Goal: Task Accomplishment & Management: Manage account settings

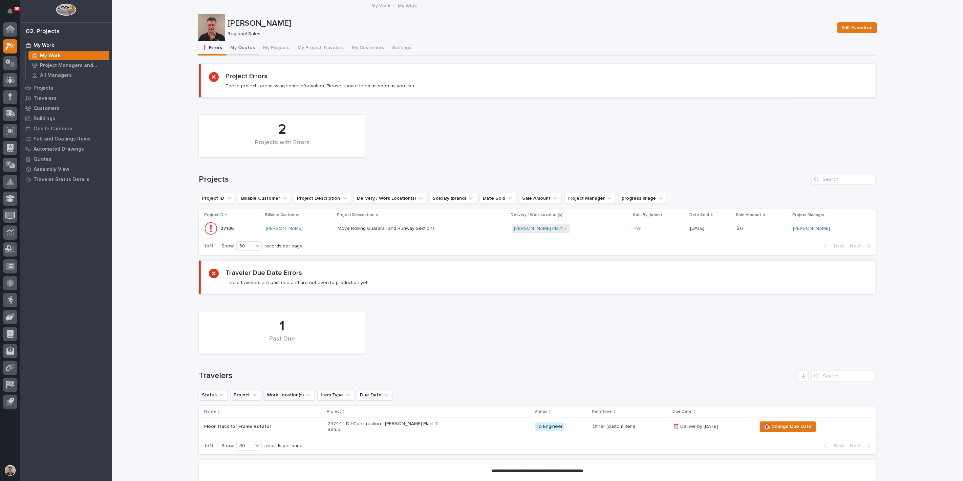
click at [246, 55] on button "My Quotes" at bounding box center [243, 48] width 33 height 14
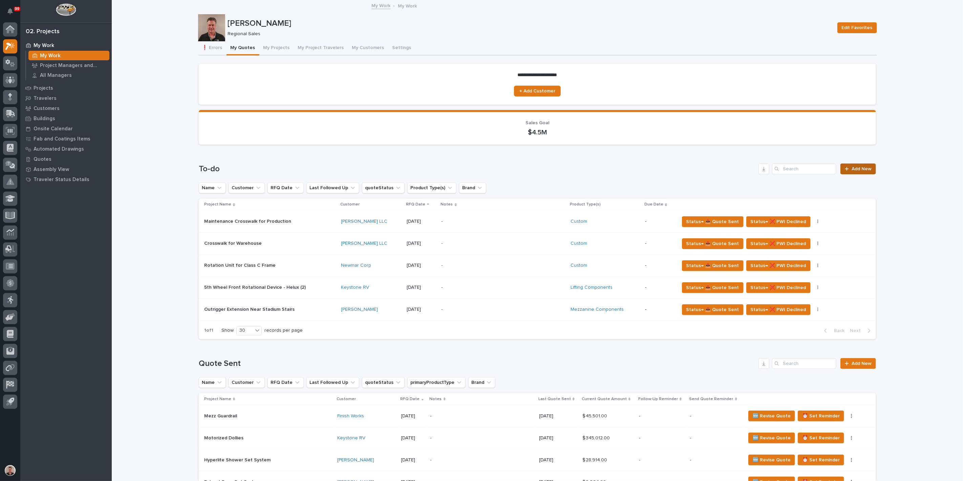
click at [853, 171] on span "Add New" at bounding box center [862, 169] width 20 height 5
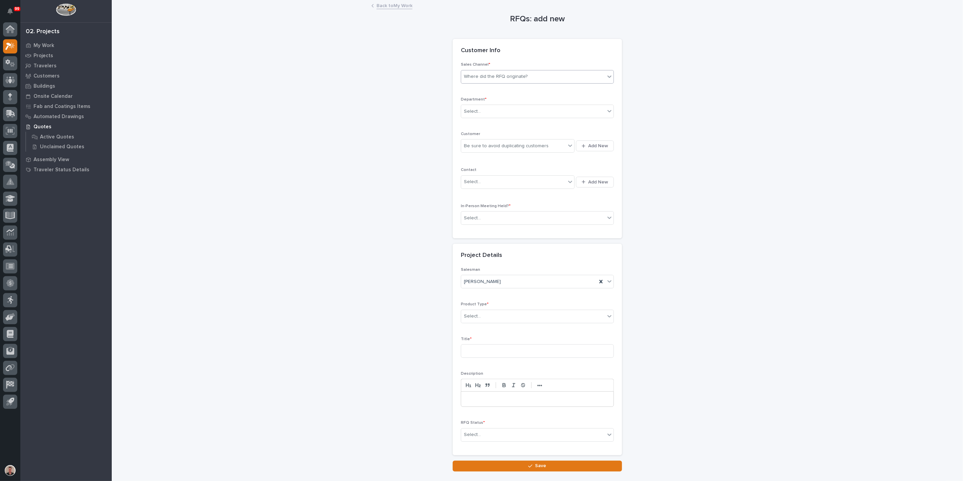
click at [488, 80] on div "Where did the RFQ originate?" at bounding box center [496, 76] width 64 height 7
click at [483, 120] on div "PWI" at bounding box center [534, 118] width 148 height 12
click at [486, 117] on div "Select..." at bounding box center [533, 111] width 144 height 11
click at [484, 157] on span "Regional Sales" at bounding box center [481, 157] width 36 height 7
click at [478, 150] on div "Be sure to avoid duplicating customers" at bounding box center [506, 146] width 85 height 7
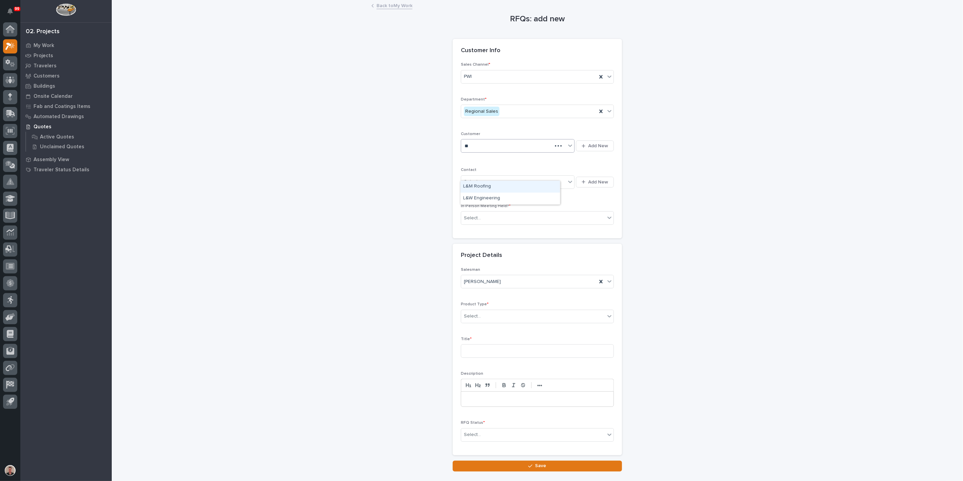
type input "***"
click at [476, 183] on div "L&W Engineering" at bounding box center [510, 187] width 100 height 12
click at [480, 186] on div "Select..." at bounding box center [472, 181] width 17 height 7
type input "*****"
click at [499, 227] on div "L & W - [PERSON_NAME]" at bounding box center [510, 228] width 100 height 12
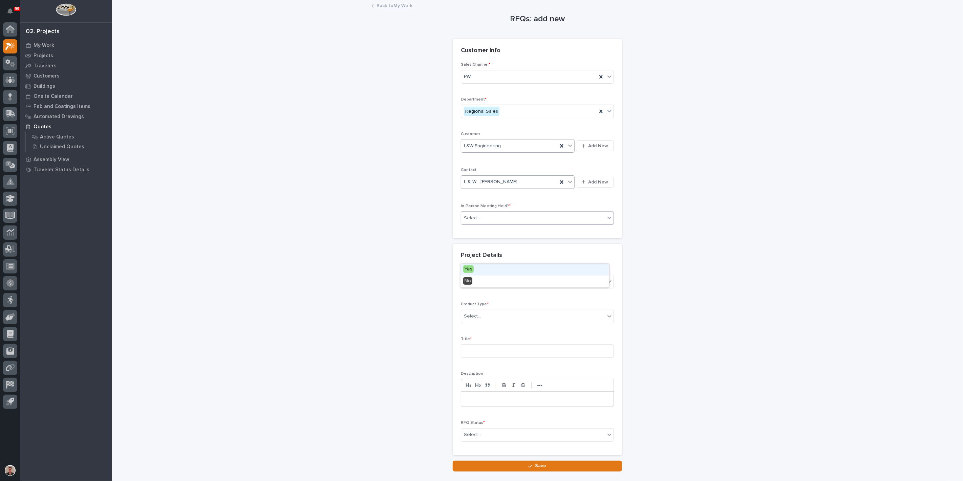
click at [486, 224] on div "Select..." at bounding box center [533, 218] width 144 height 11
click at [481, 269] on div "Yes" at bounding box center [534, 270] width 148 height 12
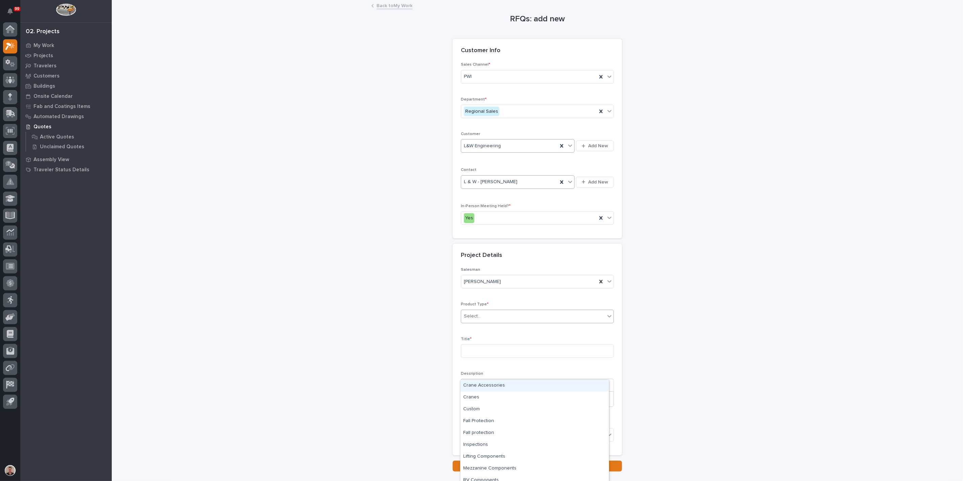
click at [479, 320] on div "Select..." at bounding box center [472, 316] width 17 height 7
click at [493, 398] on div "Cranes" at bounding box center [534, 398] width 148 height 12
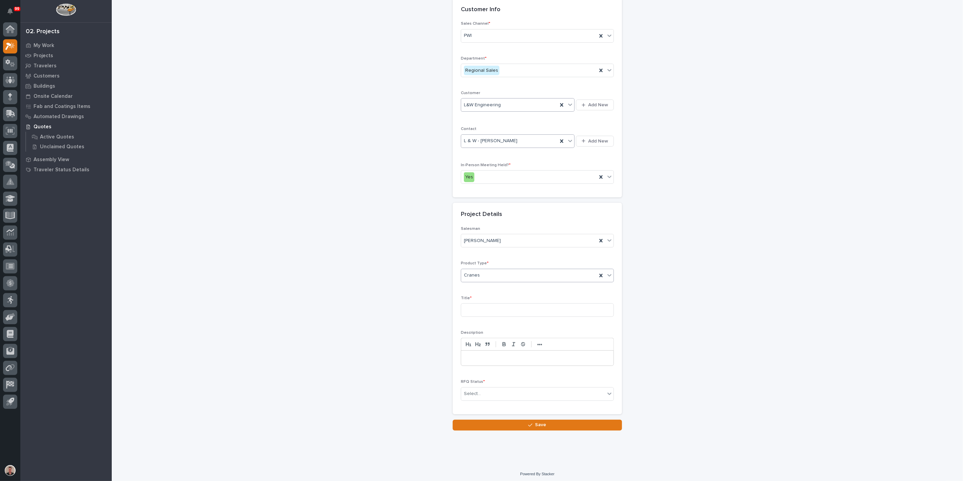
scroll to position [75, 0]
click at [480, 315] on input at bounding box center [537, 308] width 153 height 14
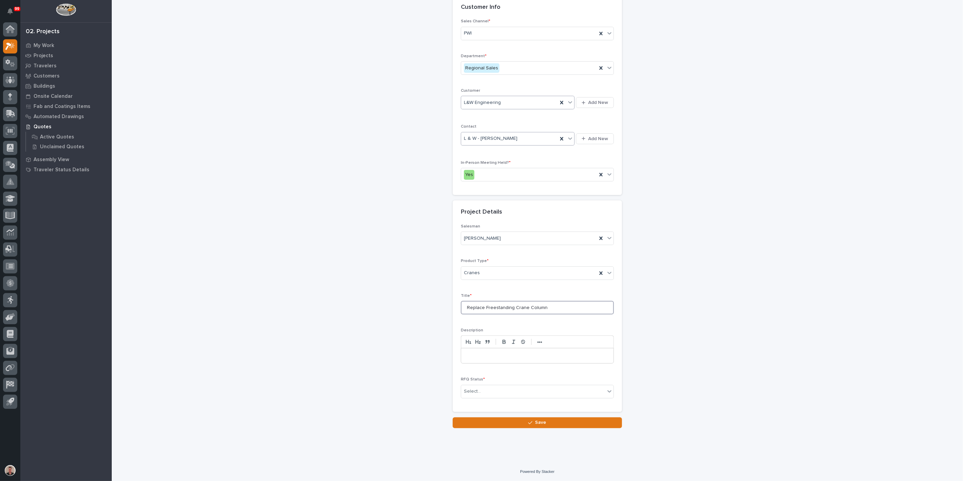
scroll to position [126, 0]
type input "Replace Freestanding Crane Column"
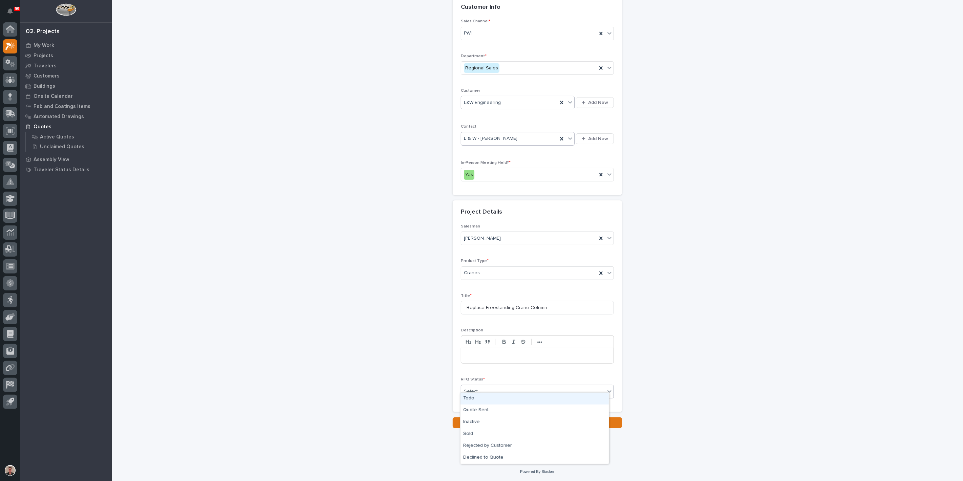
click at [488, 386] on div "Select..." at bounding box center [533, 391] width 144 height 11
click at [488, 412] on div "Quote Sent" at bounding box center [534, 411] width 148 height 12
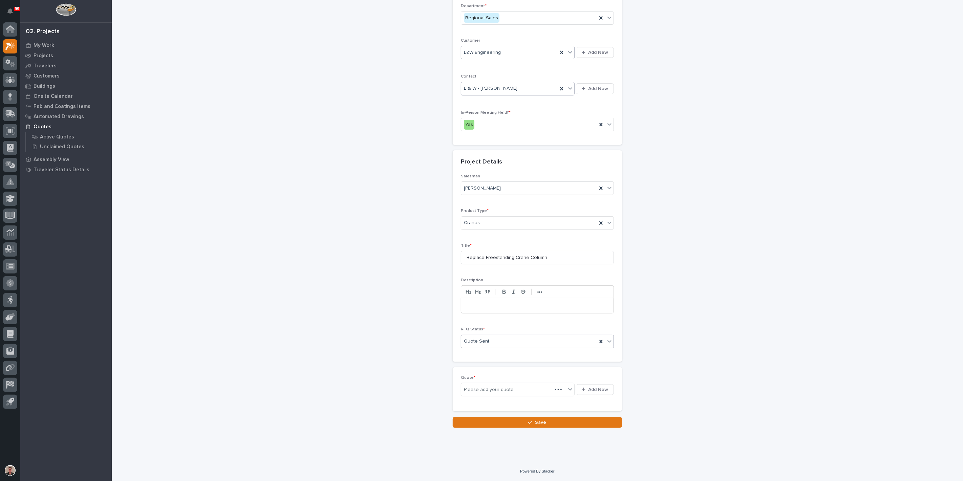
scroll to position [155, 0]
click at [588, 393] on span "Add New" at bounding box center [598, 390] width 20 height 6
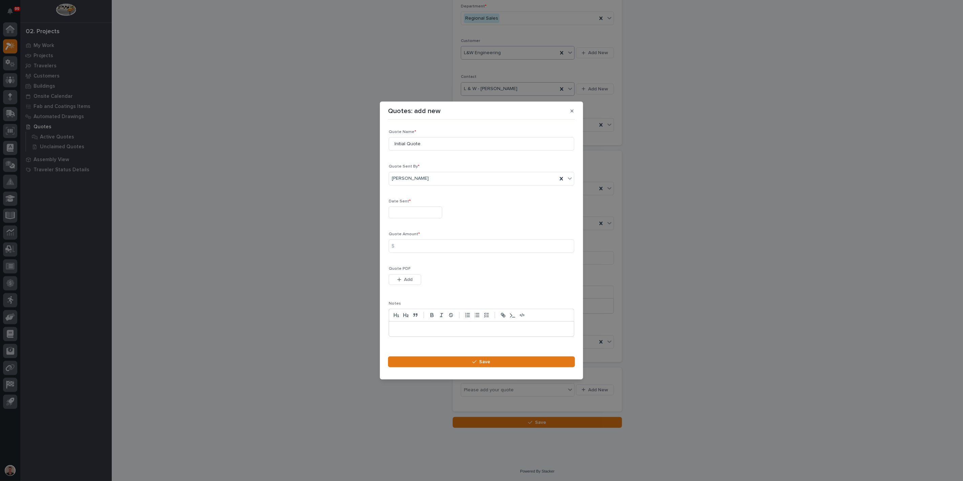
click at [418, 207] on input "text" at bounding box center [415, 213] width 53 height 12
click at [435, 125] on div "4" at bounding box center [439, 129] width 9 height 9
type input "**********"
click at [422, 248] on input at bounding box center [482, 246] width 186 height 14
type input "2643.00"
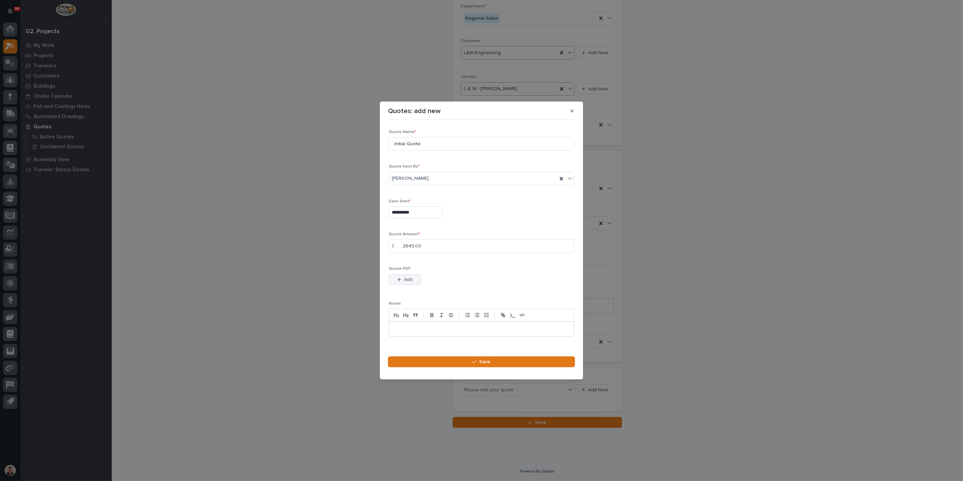
click at [413, 283] on span "Add" at bounding box center [408, 280] width 8 height 6
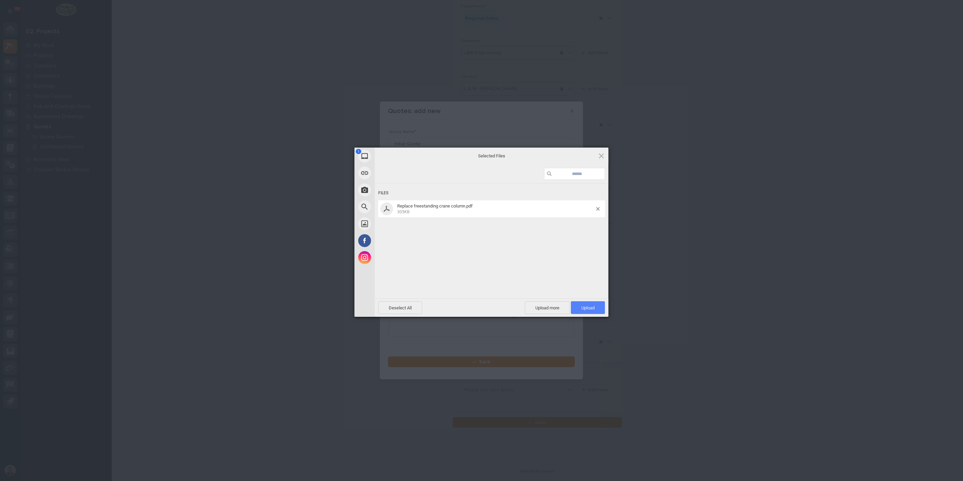
click at [584, 305] on span "Upload 1" at bounding box center [587, 307] width 13 height 5
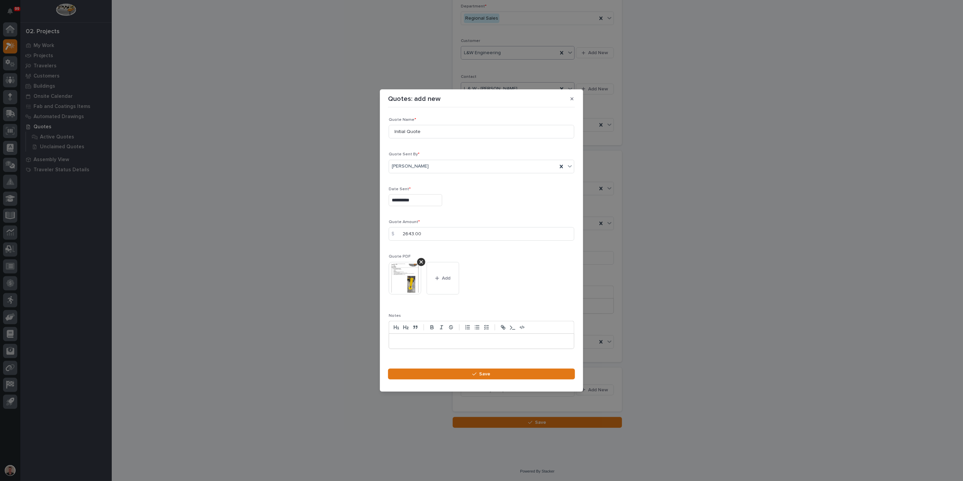
scroll to position [9, 0]
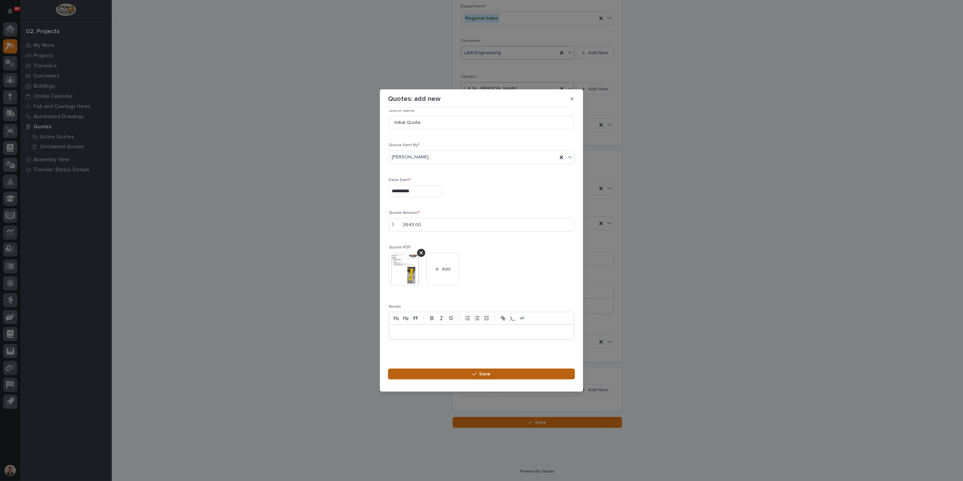
click at [449, 380] on button "Save" at bounding box center [481, 374] width 187 height 11
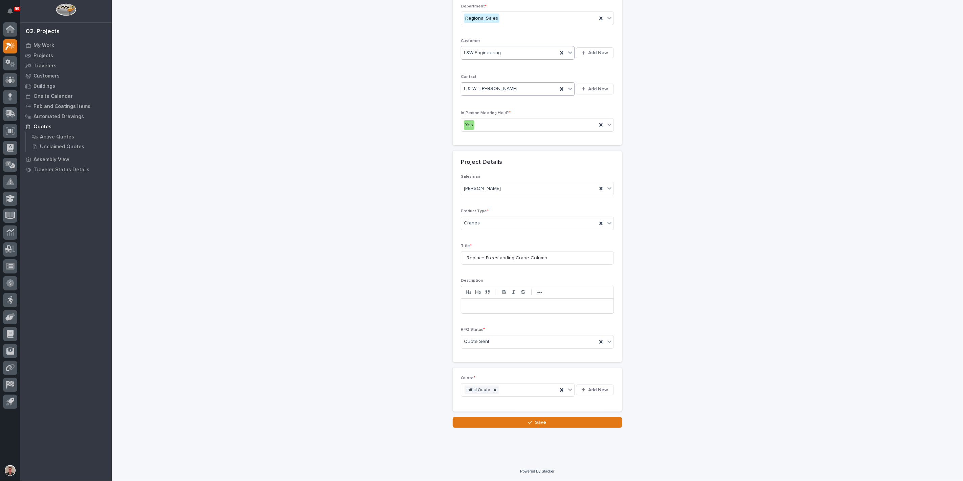
scroll to position [185, 0]
click at [485, 422] on button "Save" at bounding box center [537, 422] width 169 height 11
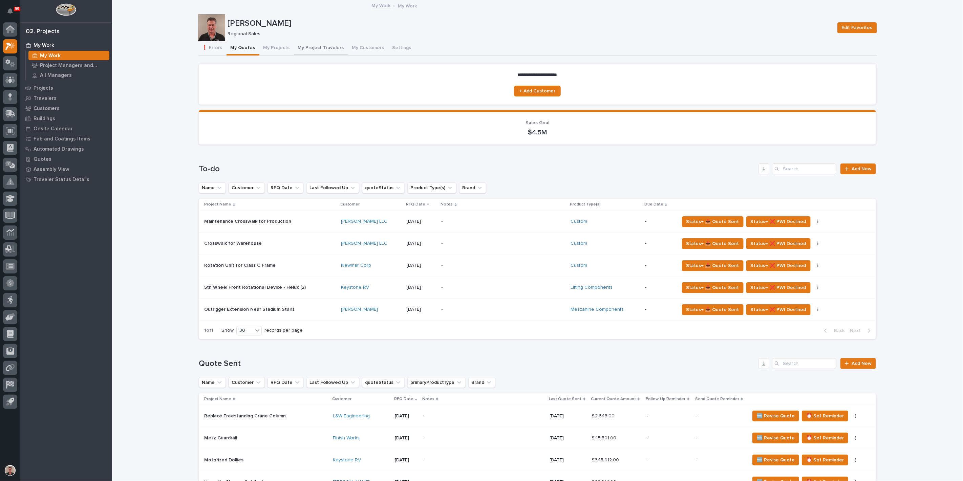
click at [339, 51] on button "My Project Travelers" at bounding box center [321, 48] width 54 height 14
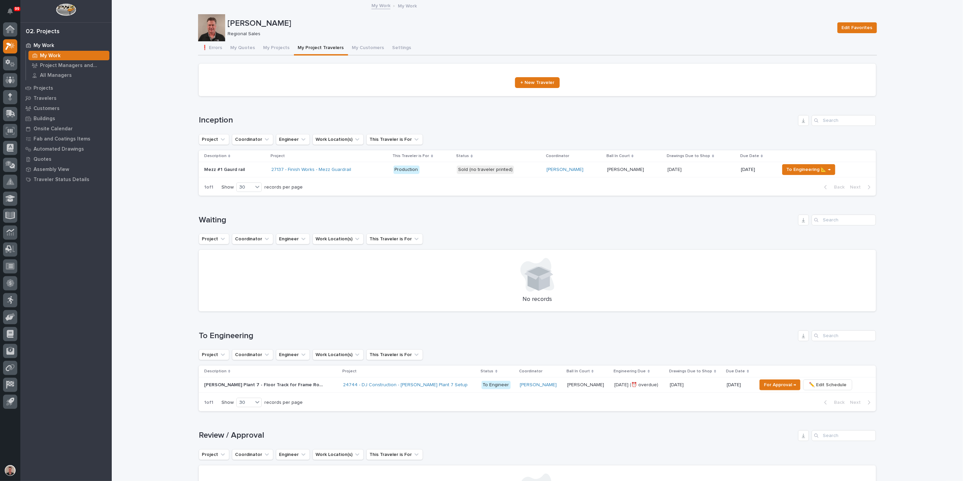
click at [383, 173] on div "27137 - Finish Works - Mezz Guardrail" at bounding box center [329, 170] width 117 height 6
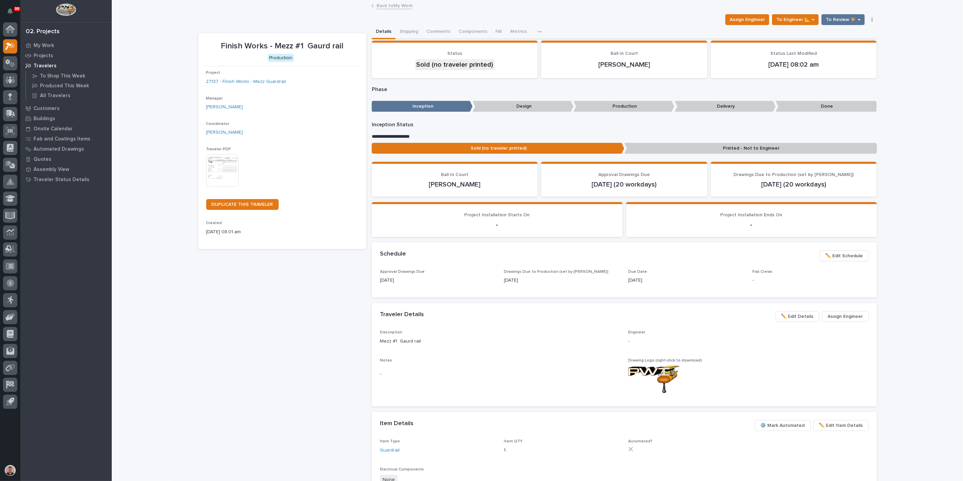
click at [224, 187] on img at bounding box center [222, 170] width 33 height 33
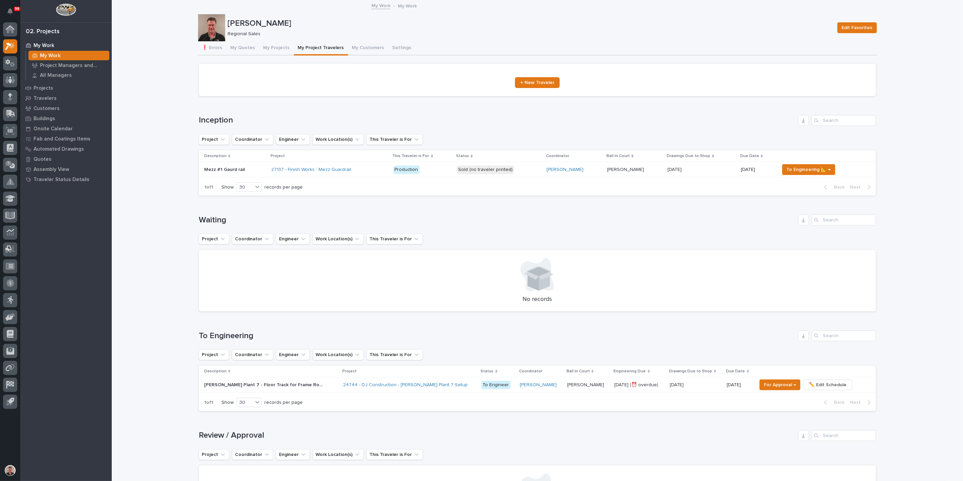
click at [388, 173] on div "27137 - Finish Works - Mezz Guardrail" at bounding box center [329, 170] width 117 height 6
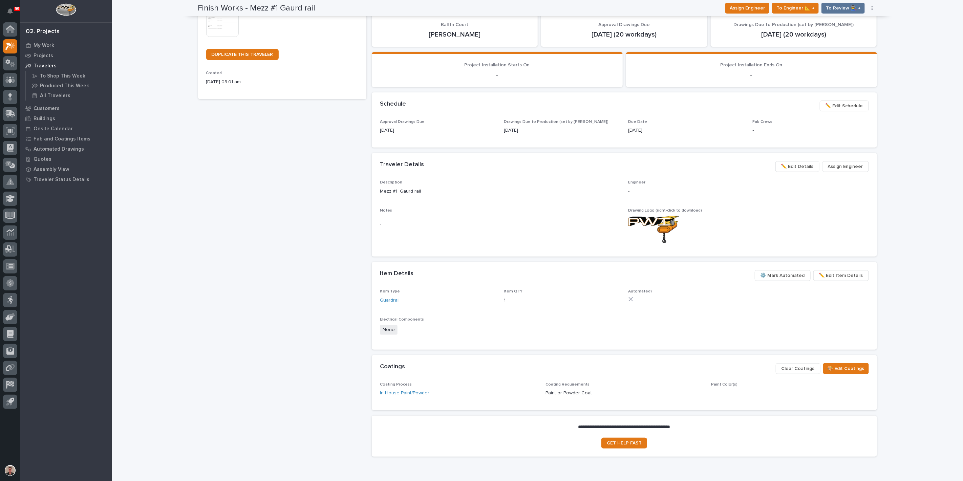
scroll to position [188, 0]
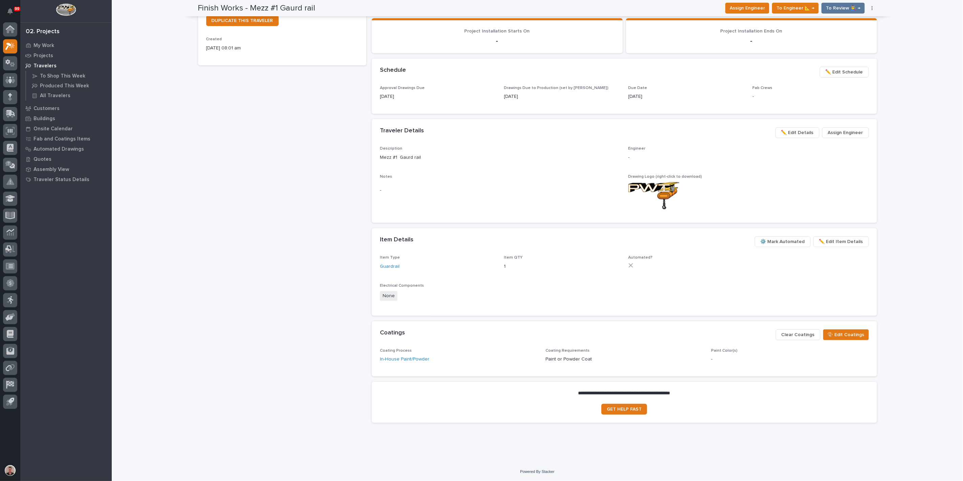
click at [781, 137] on span "✏️ Edit Details" at bounding box center [797, 133] width 33 height 8
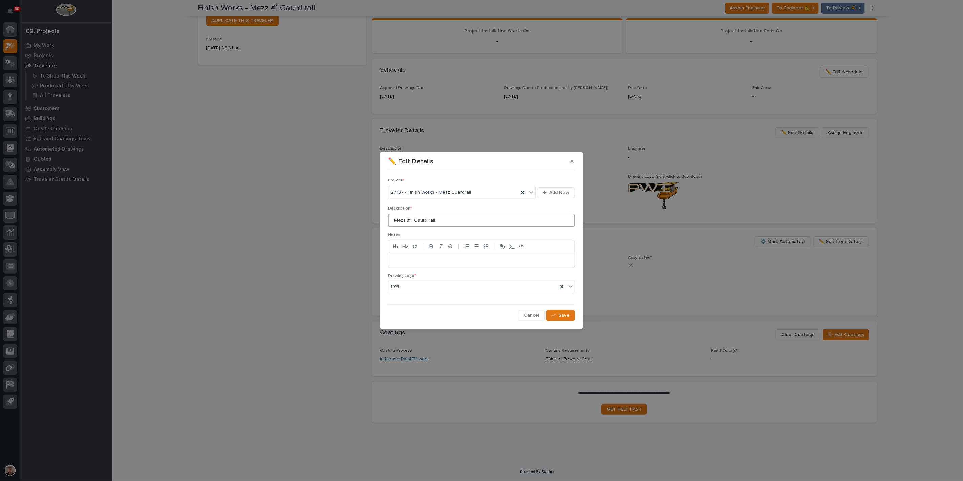
click at [430, 218] on input "Mezz #1 Gaurd rail" at bounding box center [481, 221] width 187 height 14
click at [453, 220] on input "Mezz #1 Guard rail" at bounding box center [481, 221] width 187 height 14
type input "Mezz #1 Guard rail"
click at [558, 319] on span "Save" at bounding box center [563, 316] width 11 height 6
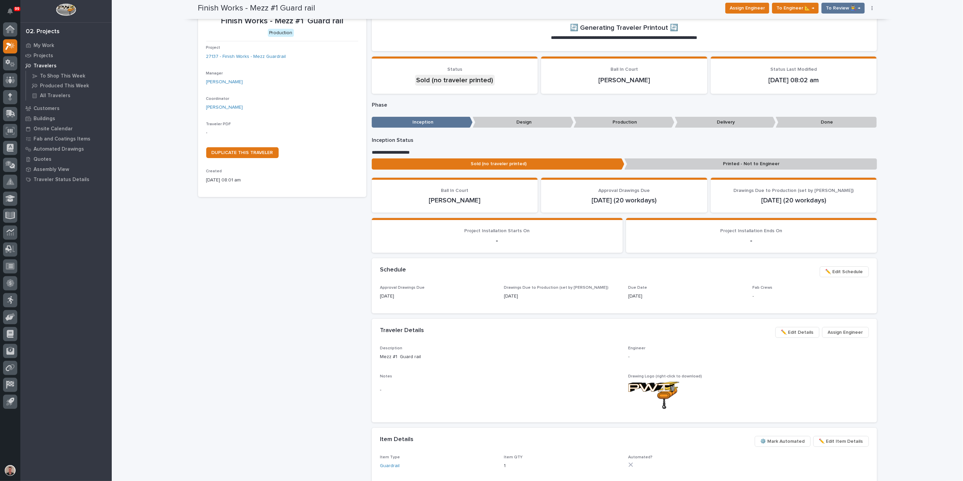
scroll to position [0, 0]
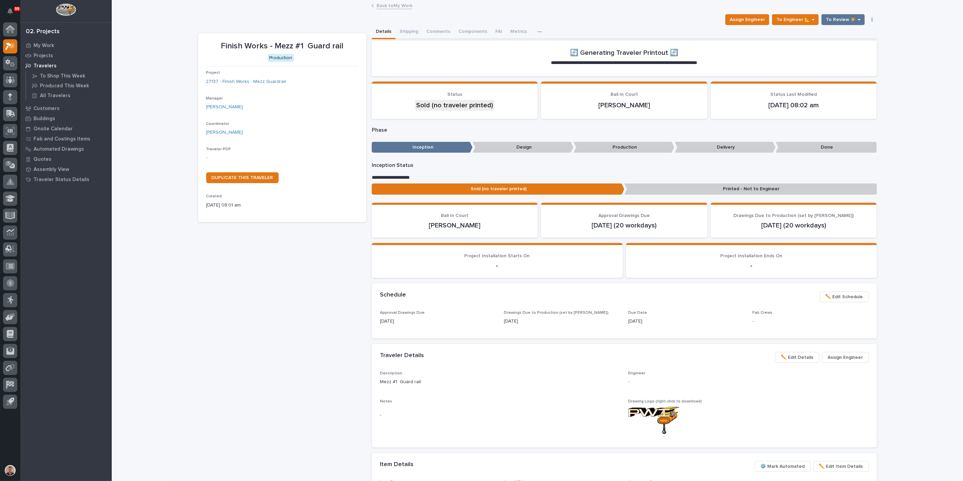
click at [215, 162] on p "-" at bounding box center [282, 157] width 152 height 7
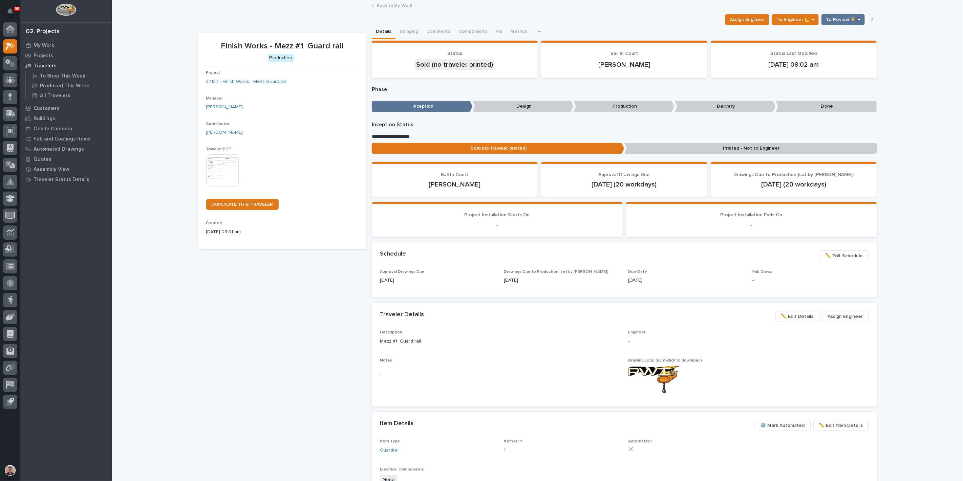
click at [214, 187] on img at bounding box center [222, 170] width 33 height 33
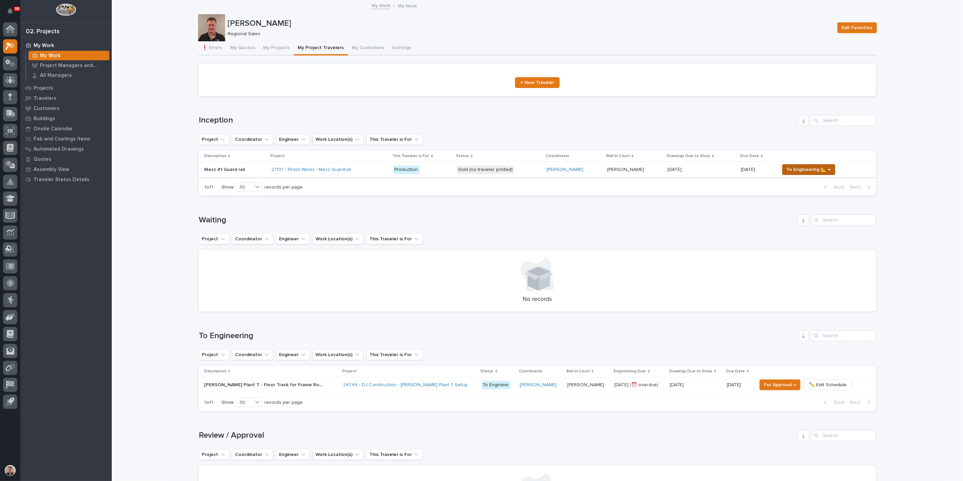
click at [799, 174] on span "To Engineering 📐 →" at bounding box center [809, 170] width 44 height 8
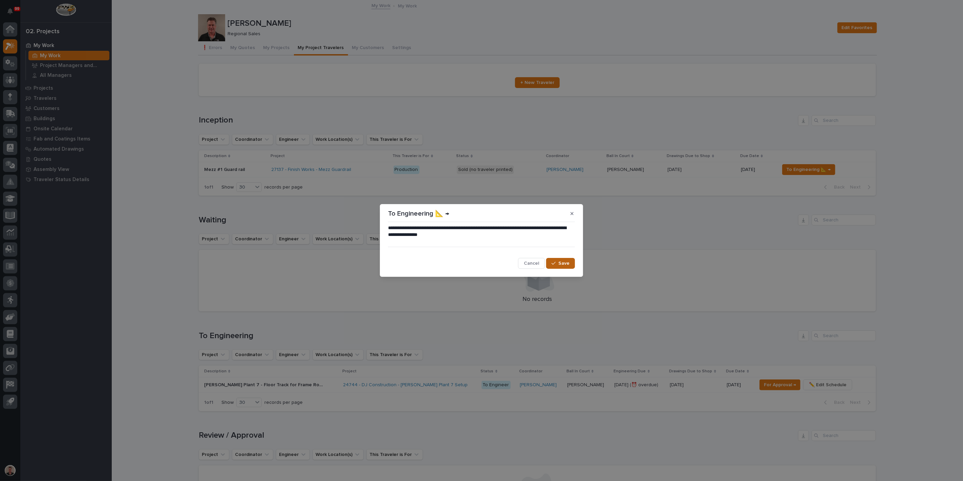
click at [560, 266] on span "Save" at bounding box center [563, 263] width 11 height 6
